Goal: Information Seeking & Learning: Learn about a topic

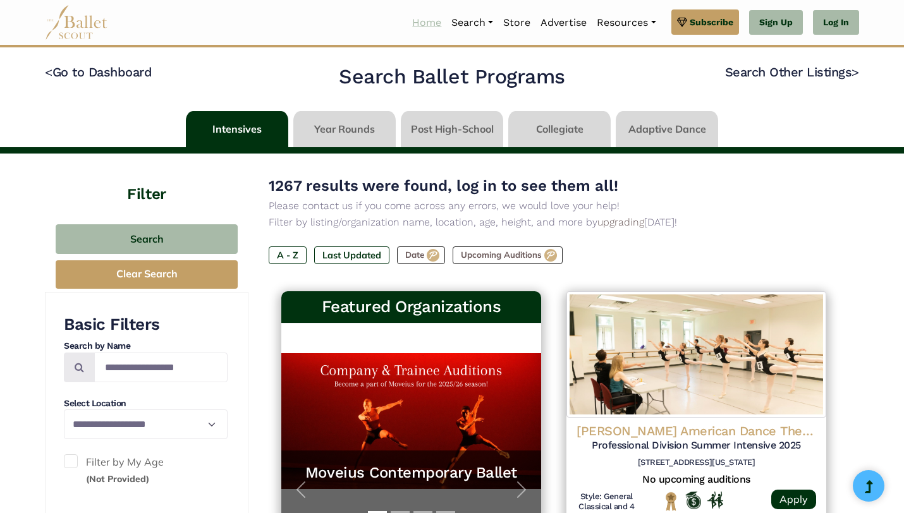
click at [415, 26] on link "Home" at bounding box center [426, 22] width 39 height 27
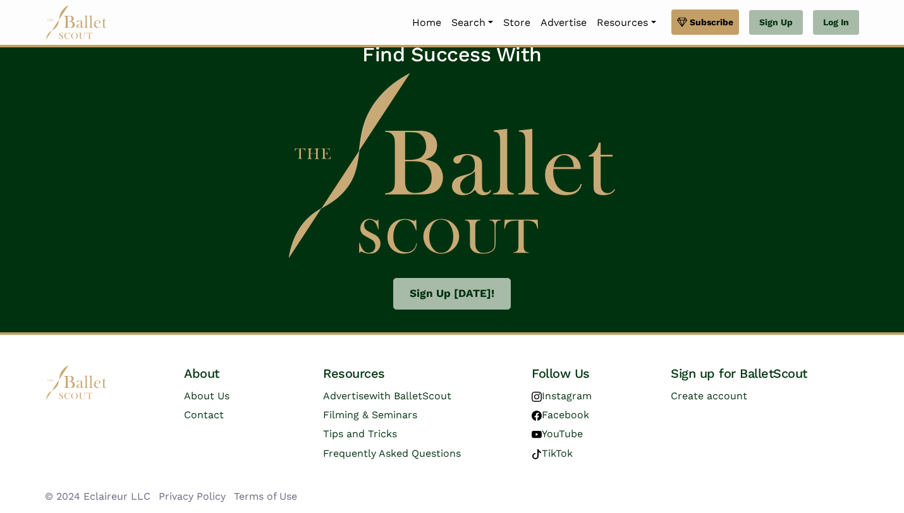
scroll to position [1936, 0]
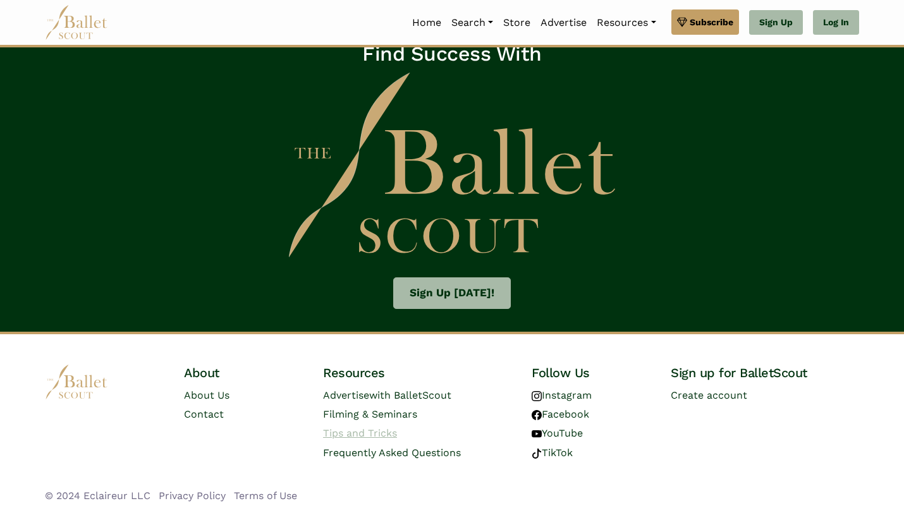
click at [367, 439] on link "Tips and Tricks" at bounding box center [360, 433] width 74 height 12
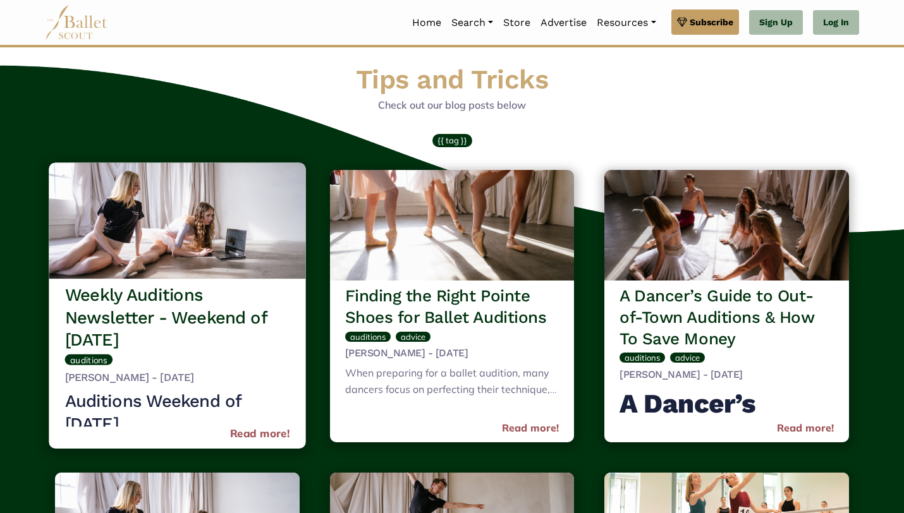
click at [246, 427] on link "Read more!" at bounding box center [260, 433] width 60 height 17
click at [244, 294] on h3 "Weekly Auditions Newsletter - Weekend of [DATE]" at bounding box center [177, 317] width 225 height 67
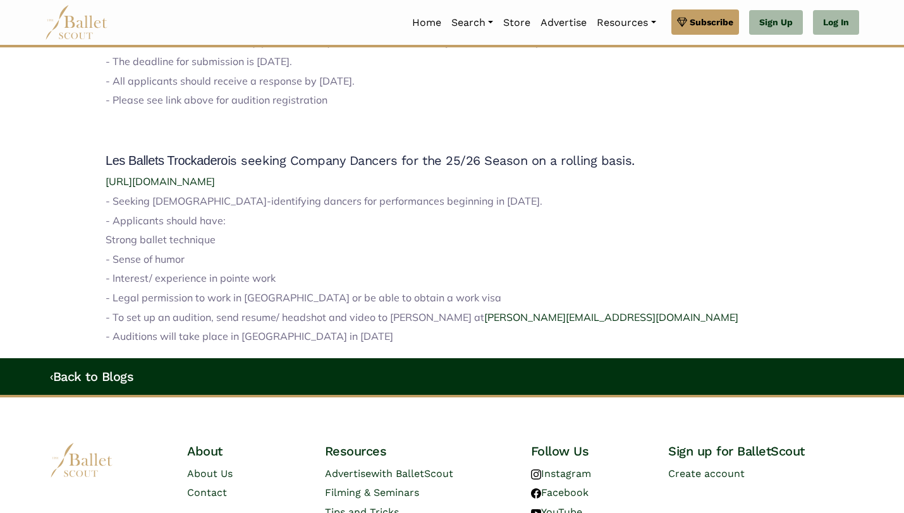
scroll to position [1791, 0]
